Goal: Task Accomplishment & Management: Manage account settings

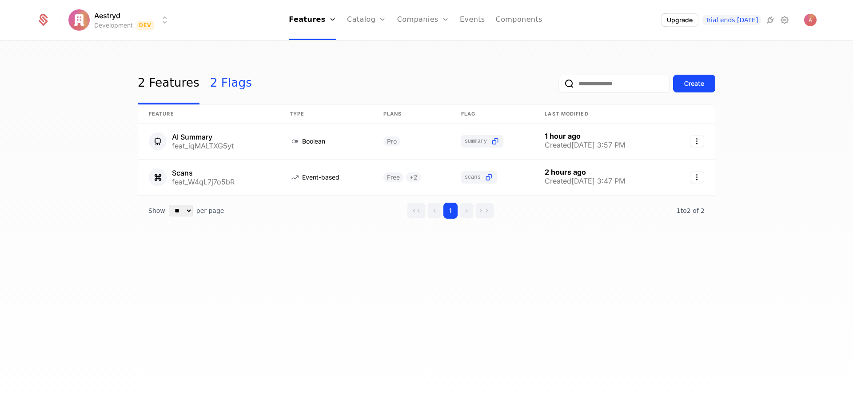
click at [215, 83] on link "2 Flags" at bounding box center [231, 84] width 42 height 42
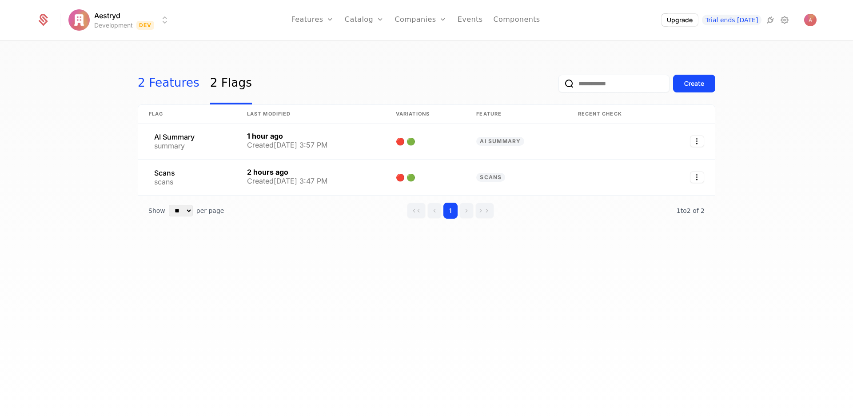
click at [172, 88] on link "2 Features" at bounding box center [169, 84] width 62 height 42
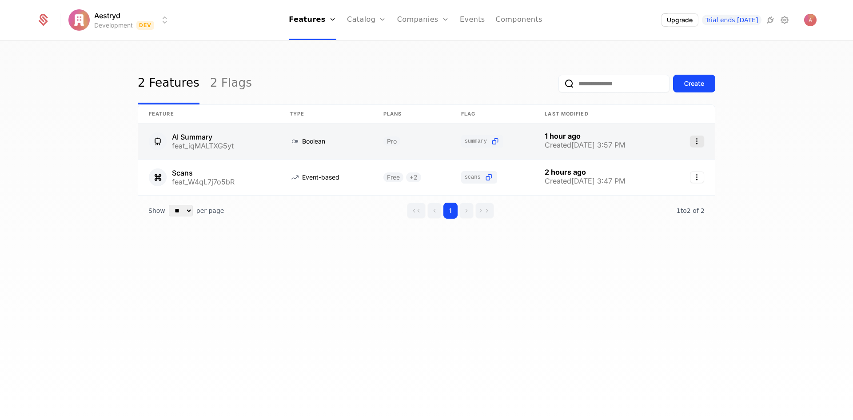
click at [697, 143] on icon "Select action" at bounding box center [697, 141] width 14 height 12
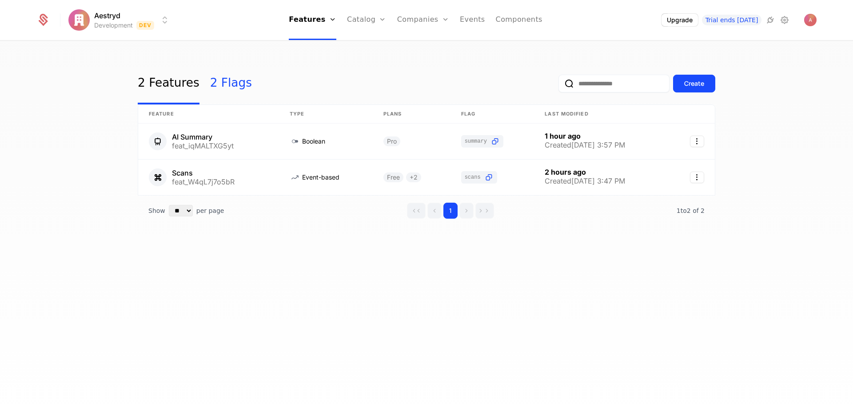
click at [216, 85] on html "Aestryd Development Dev Features Features Flags Catalog Plans Add Ons Credits C…" at bounding box center [426, 210] width 853 height 420
click at [218, 81] on link "2 Flags" at bounding box center [231, 84] width 42 height 42
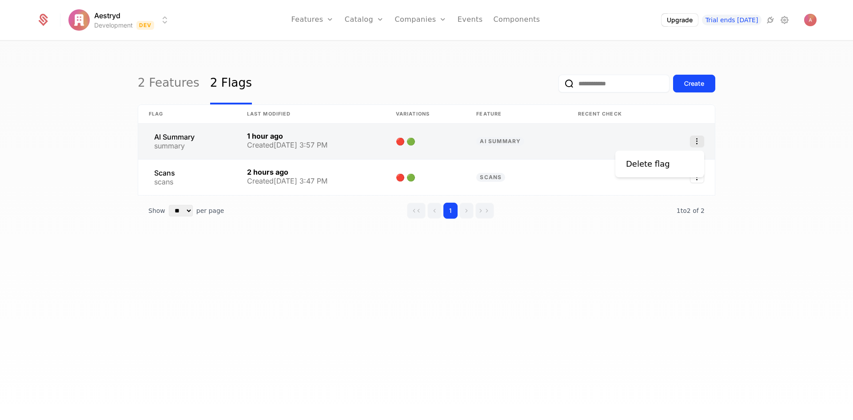
click at [699, 144] on icon "Select action" at bounding box center [697, 141] width 14 height 12
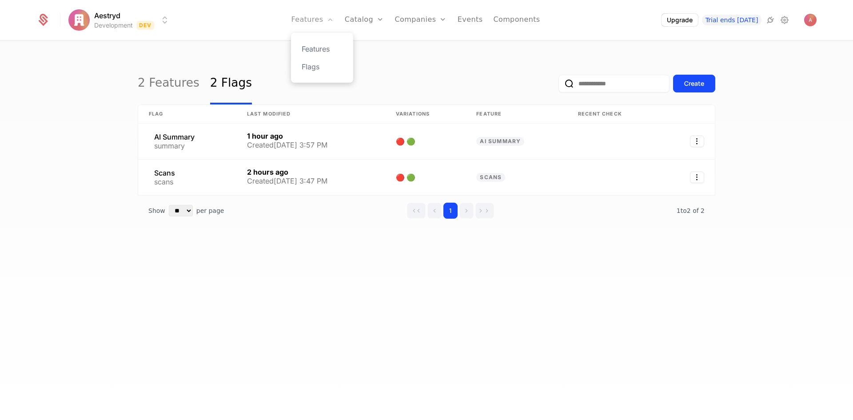
click at [319, 24] on html "Aestryd Development Dev Features Features Flags Catalog Plans Add Ons Credits C…" at bounding box center [426, 210] width 853 height 420
click at [328, 52] on link "Features" at bounding box center [322, 49] width 41 height 11
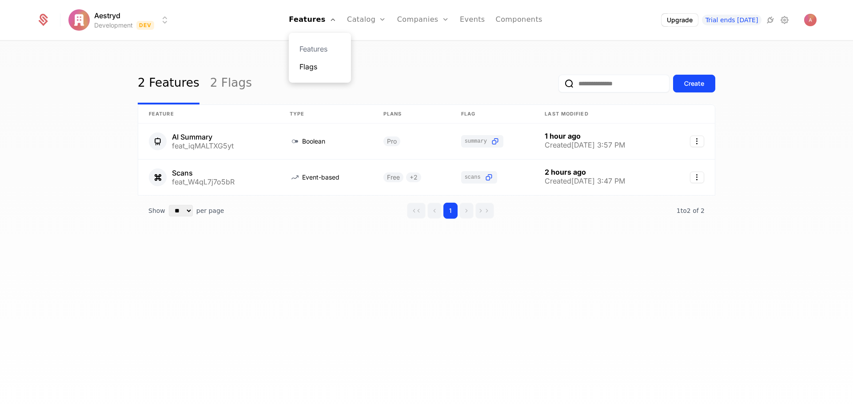
click at [325, 67] on link "Flags" at bounding box center [319, 66] width 41 height 11
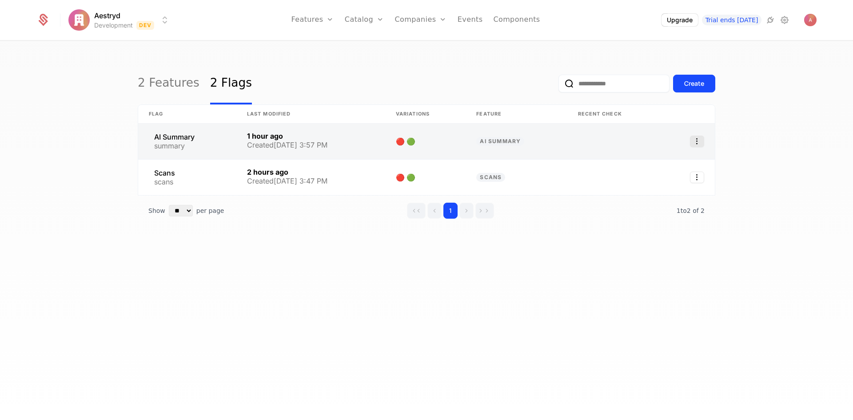
click at [694, 140] on icon "Select action" at bounding box center [697, 141] width 14 height 12
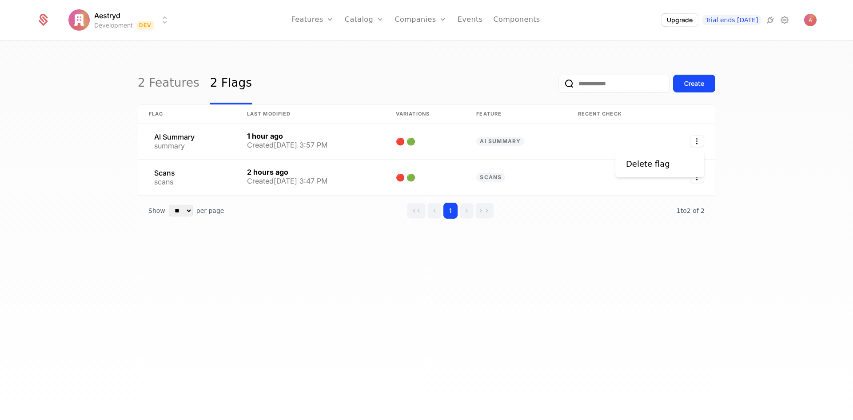
click at [593, 230] on html "Aestryd Development Dev Features Features Flags Catalog Plans Add Ons Credits C…" at bounding box center [426, 210] width 853 height 420
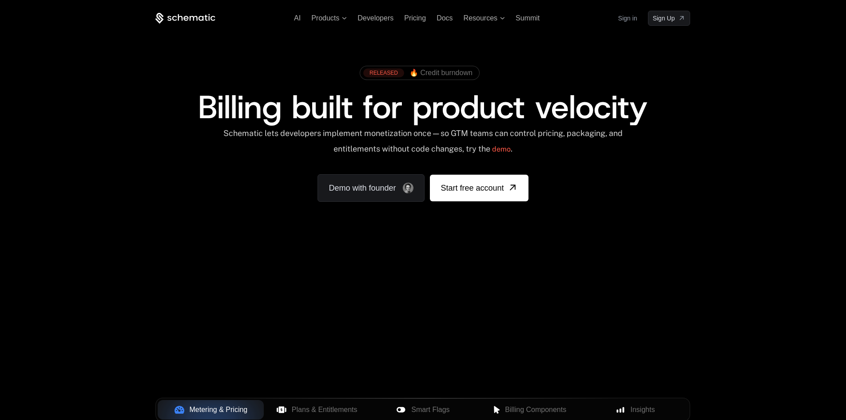
click at [629, 14] on link "Sign in" at bounding box center [627, 18] width 19 height 14
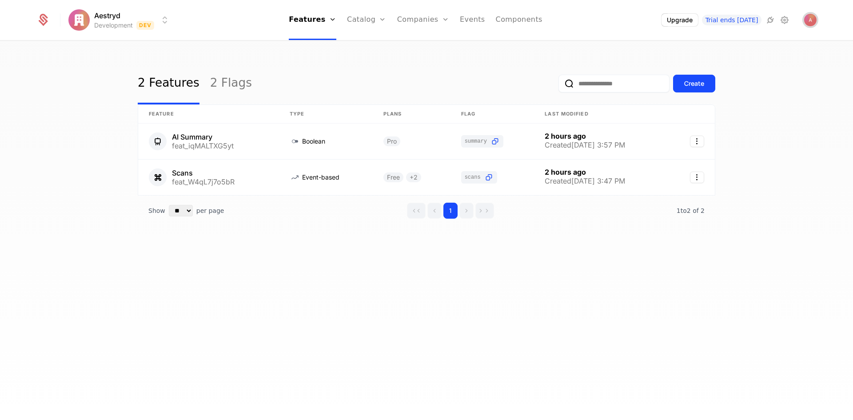
click at [813, 17] on img "Open user button" at bounding box center [810, 20] width 12 height 12
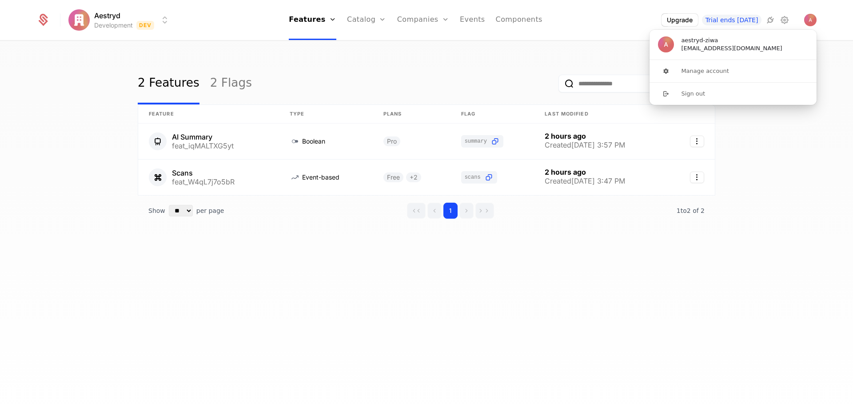
click at [569, 42] on div "2 Features 2 Flags Create Feature Type Plans Flag Last Modified AI Summary feat…" at bounding box center [426, 233] width 853 height 384
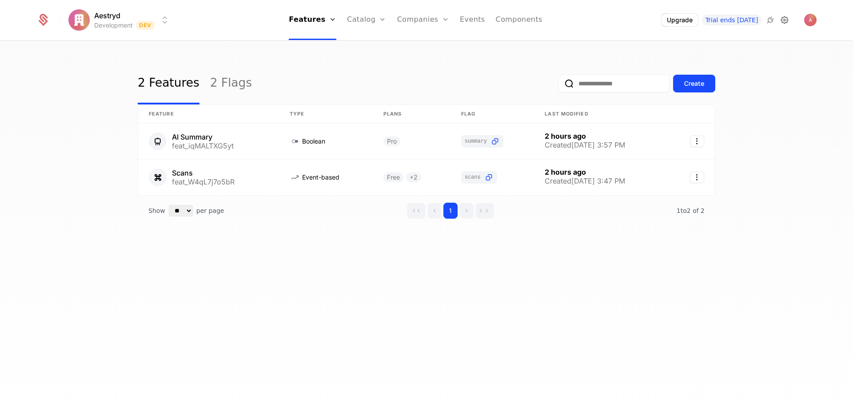
click at [786, 19] on icon at bounding box center [784, 20] width 11 height 11
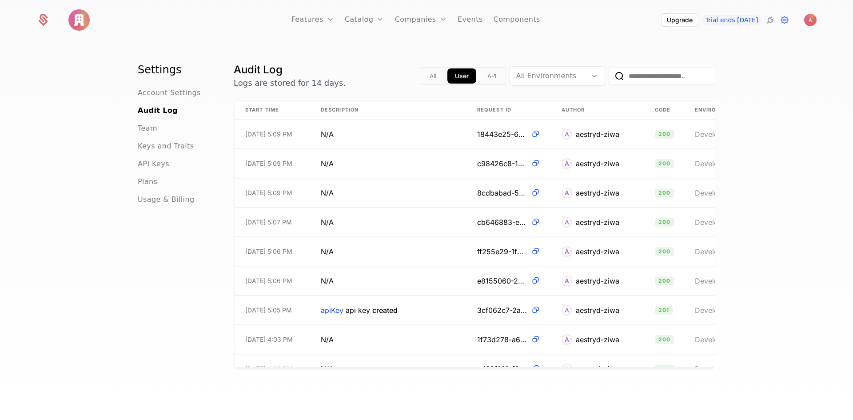
click at [182, 166] on div "API Keys" at bounding box center [175, 164] width 75 height 11
click at [157, 161] on span "API Keys" at bounding box center [154, 164] width 32 height 11
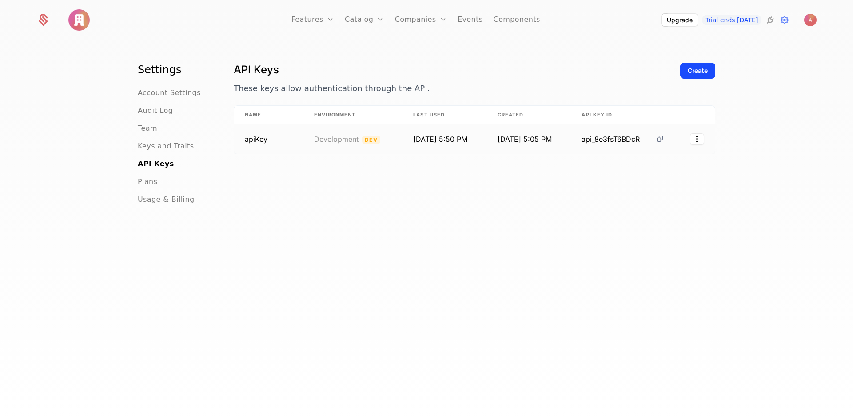
click at [656, 138] on icon at bounding box center [659, 138] width 9 height 9
click at [700, 72] on div "Create" at bounding box center [698, 70] width 20 height 9
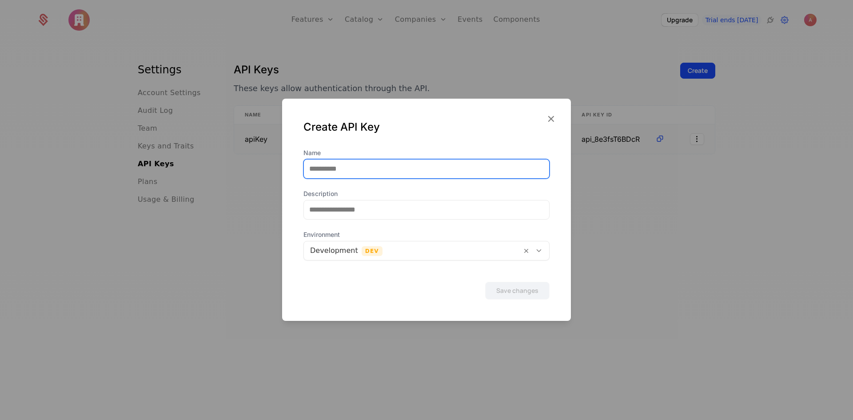
click at [400, 172] on input "Name" at bounding box center [426, 168] width 245 height 19
click at [349, 163] on input "Name" at bounding box center [426, 168] width 245 height 19
type input "*******"
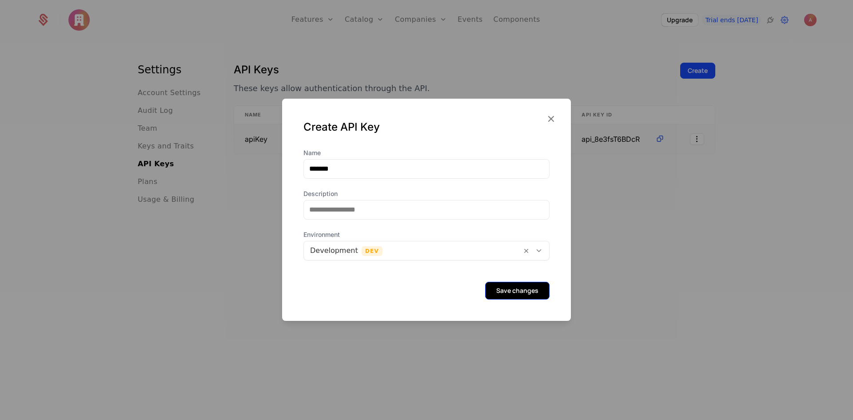
click at [508, 290] on button "Save changes" at bounding box center [517, 291] width 64 height 18
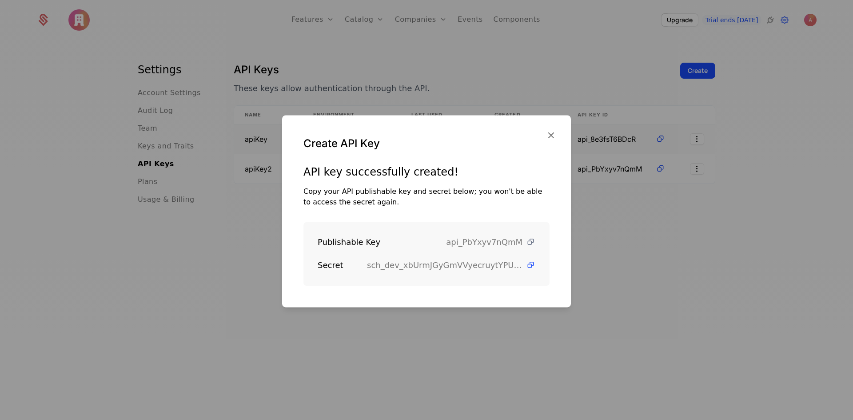
click at [526, 242] on icon at bounding box center [530, 241] width 9 height 9
click at [526, 265] on icon at bounding box center [530, 264] width 9 height 9
click at [634, 247] on div at bounding box center [426, 210] width 853 height 420
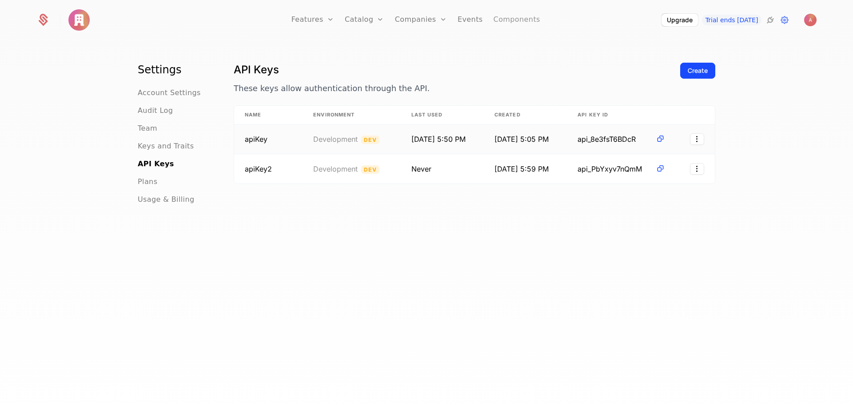
click at [521, 19] on link "Components" at bounding box center [517, 20] width 47 height 40
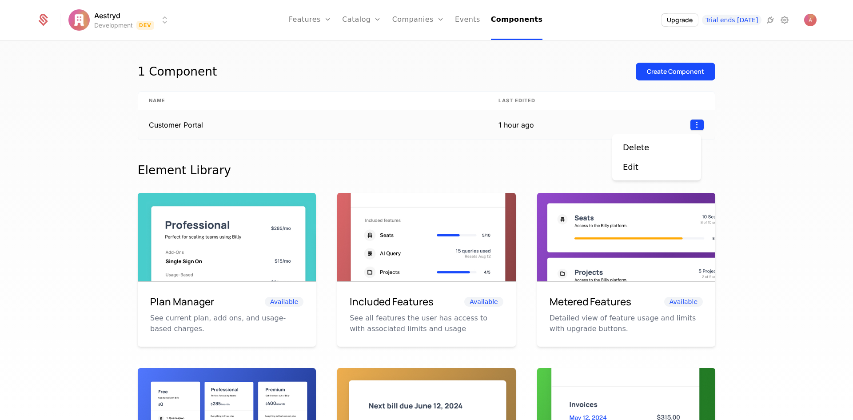
click at [696, 124] on html "Aestryd Development Dev Features Features Flags Catalog Plans Add Ons Credits C…" at bounding box center [426, 210] width 853 height 420
click at [523, 125] on html "Aestryd Development Dev Features Features Flags Catalog Plans Add Ons Credits C…" at bounding box center [426, 210] width 853 height 420
click at [403, 126] on td "Customer Portal" at bounding box center [313, 124] width 350 height 29
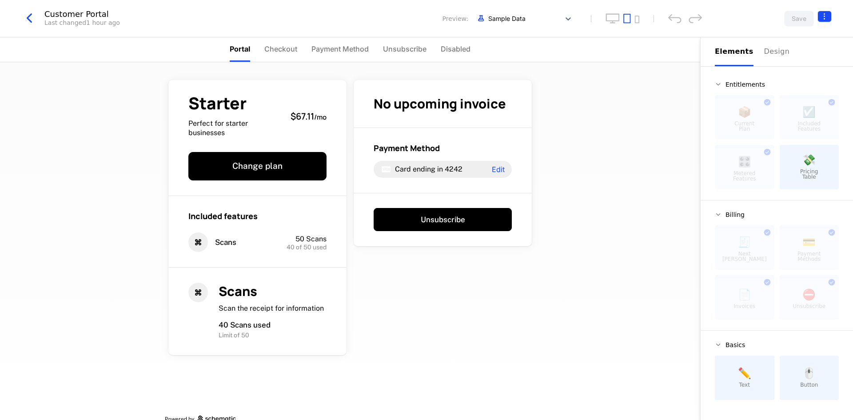
click at [824, 18] on html "Aestryd Development Dev Features Features Flags Catalog Plans Add Ons Credits C…" at bounding box center [426, 210] width 853 height 420
click at [811, 73] on icon "button" at bounding box center [809, 72] width 9 height 9
